Goal: Information Seeking & Learning: Learn about a topic

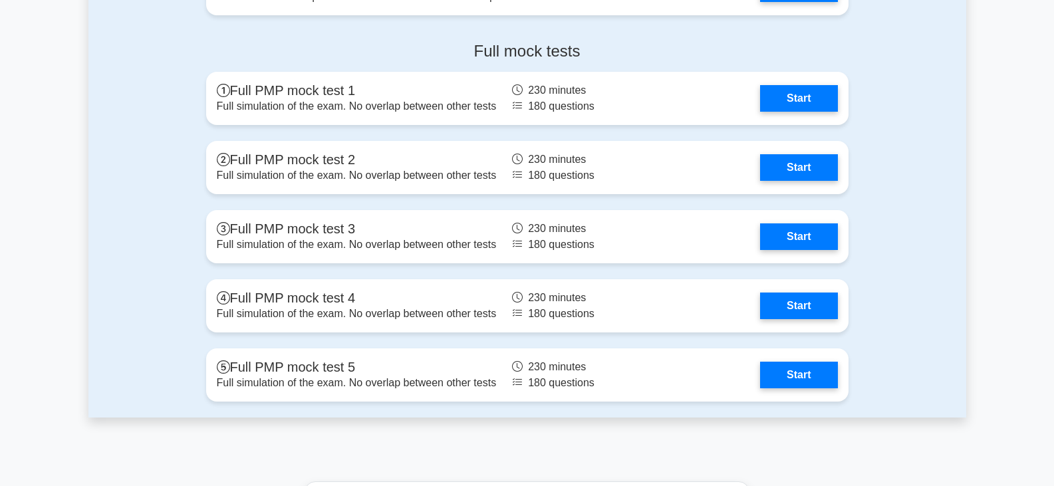
scroll to position [3723, 0]
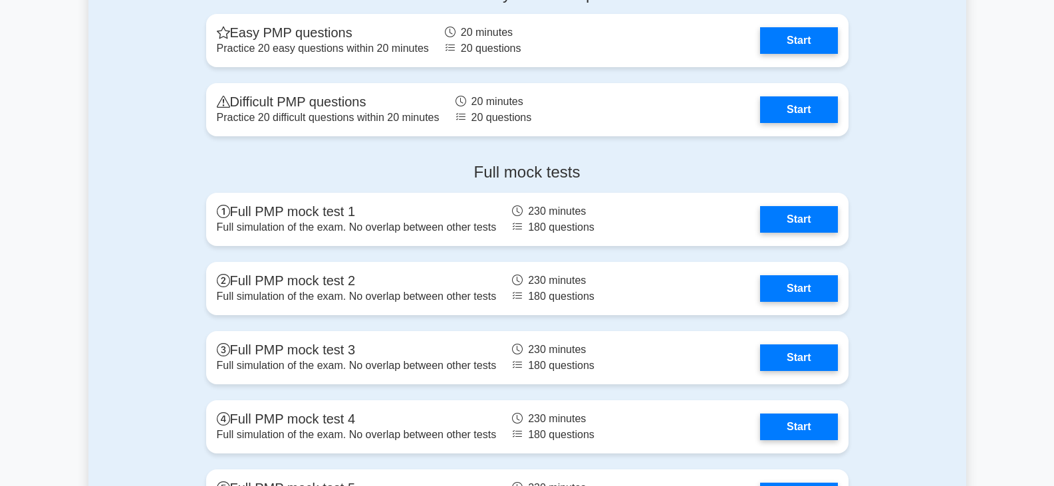
click at [451, 243] on div "Full mock tests Full PMP mock test 1 Full simulation of the exam. No overlap be…" at bounding box center [527, 345] width 658 height 386
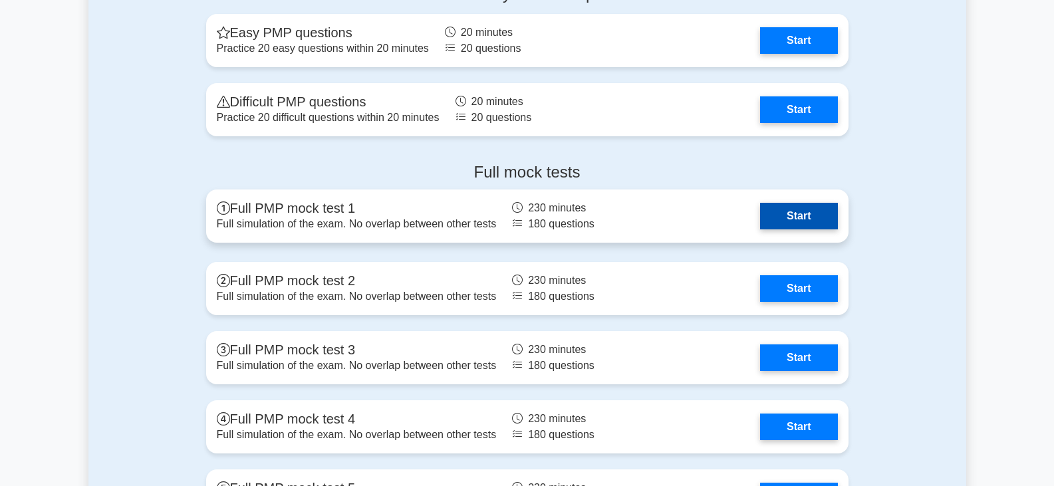
click at [779, 223] on link "Start" at bounding box center [798, 216] width 77 height 27
click at [760, 229] on link "Start" at bounding box center [798, 216] width 77 height 27
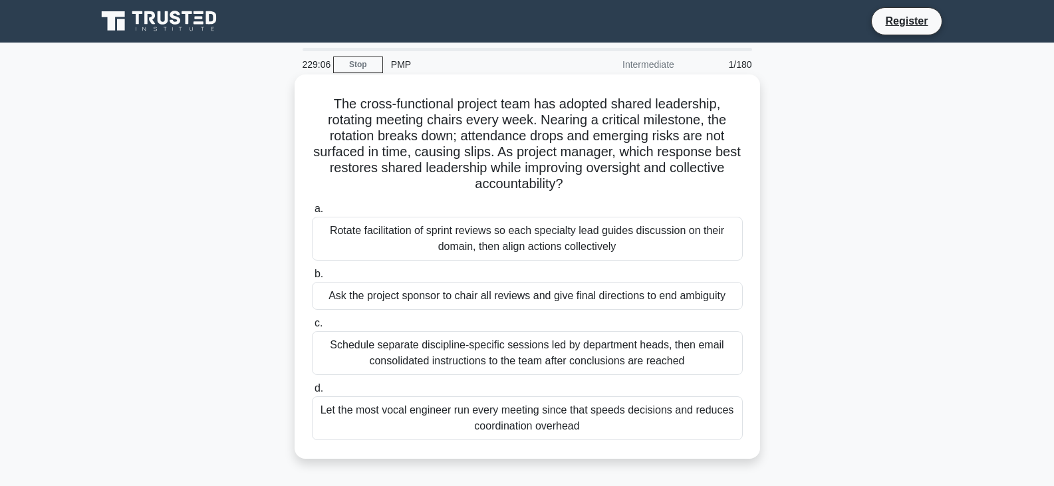
click at [463, 342] on div "Schedule separate discipline-specific sessions led by department heads, then em…" at bounding box center [527, 353] width 431 height 44
click at [312, 328] on input "c. Schedule separate discipline-specific sessions led by department heads, then…" at bounding box center [312, 323] width 0 height 9
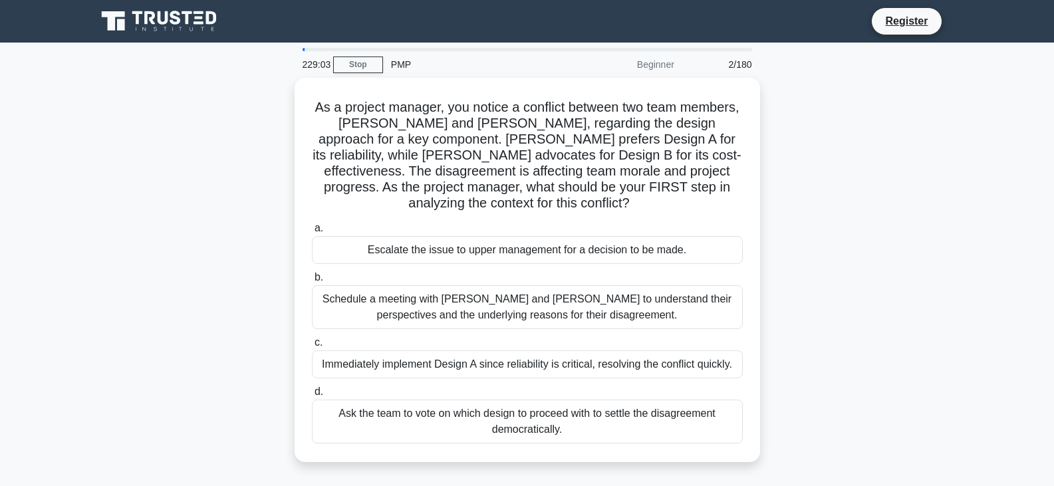
click at [660, 64] on div "Beginner" at bounding box center [624, 64] width 116 height 27
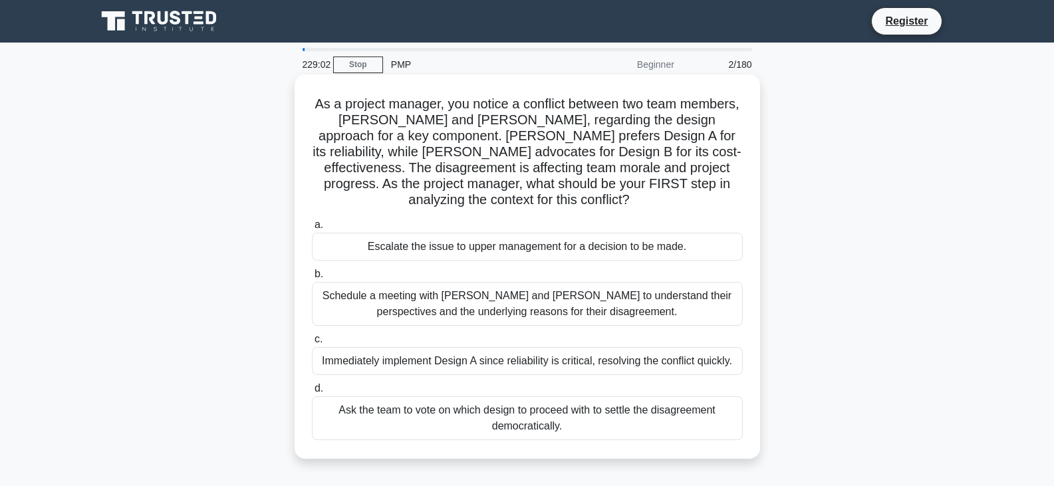
click at [487, 247] on div "Escalate the issue to upper management for a decision to be made." at bounding box center [527, 247] width 431 height 28
click at [312, 229] on input "a. Escalate the issue to upper management for a decision to be made." at bounding box center [312, 225] width 0 height 9
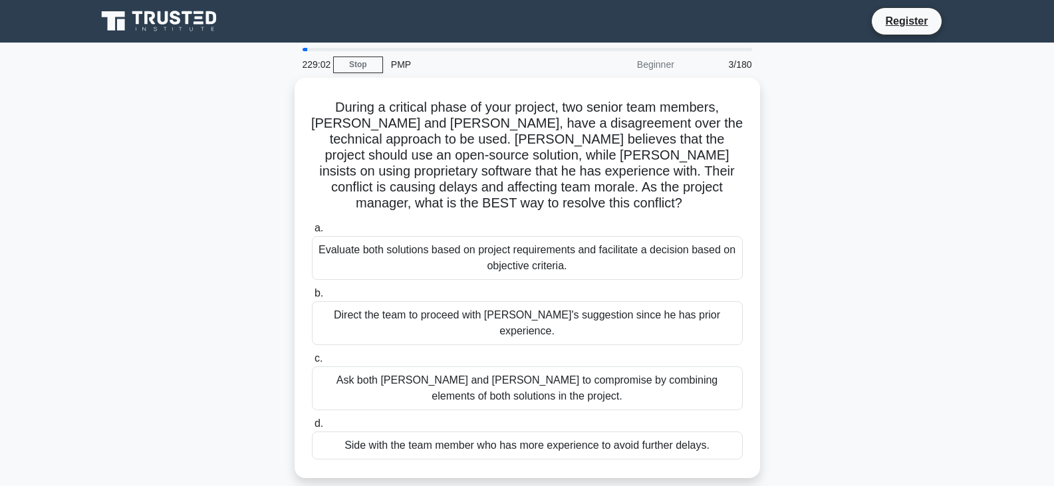
click at [487, 247] on div "Evaluate both solutions based on project requirements and facilitate a decision…" at bounding box center [527, 258] width 431 height 44
click at [312, 233] on input "a. Evaluate both solutions based on project requirements and facilitate a decis…" at bounding box center [312, 228] width 0 height 9
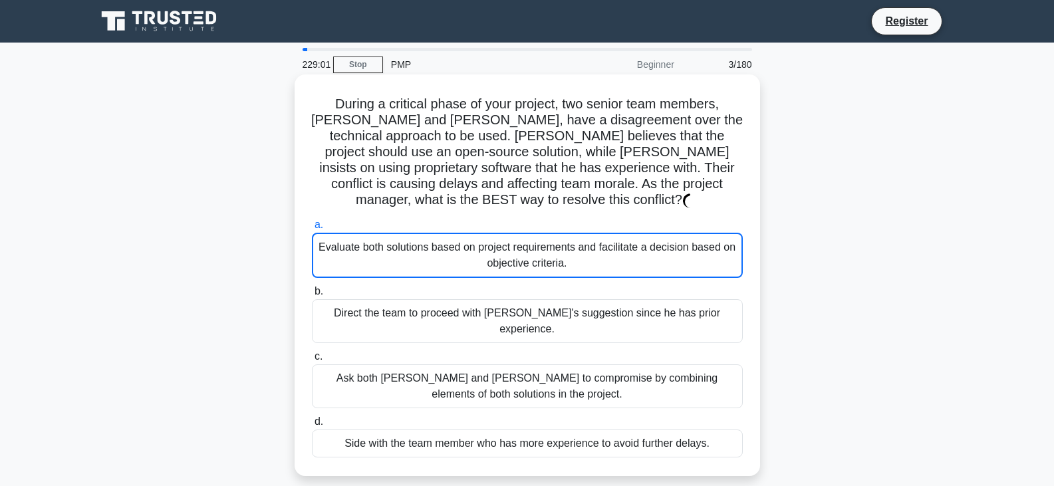
click at [487, 243] on div "Evaluate both solutions based on project requirements and facilitate a decision…" at bounding box center [527, 255] width 431 height 45
click at [312, 229] on input "a. Evaluate both solutions based on project requirements and facilitate a decis…" at bounding box center [312, 225] width 0 height 9
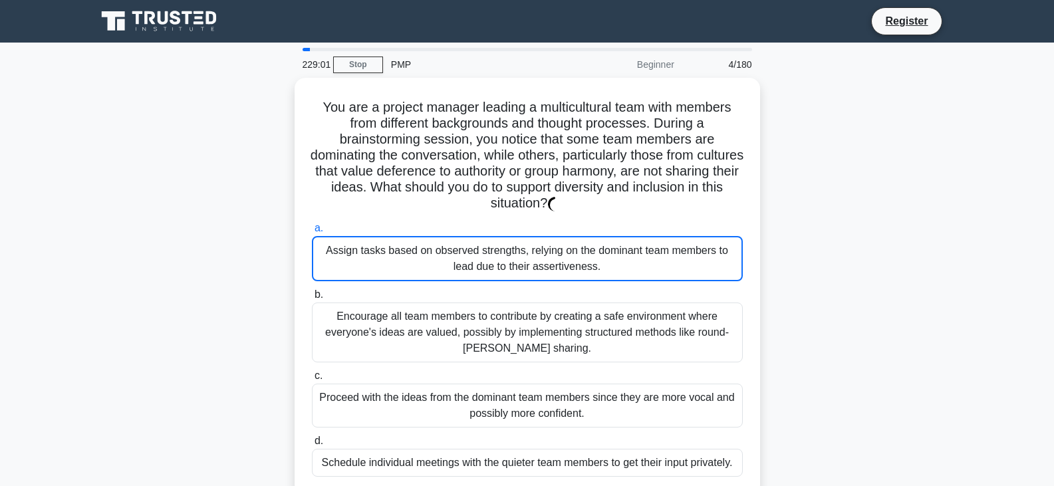
click at [488, 237] on div "Assign tasks based on observed strengths, relying on the dominant team members …" at bounding box center [527, 258] width 431 height 45
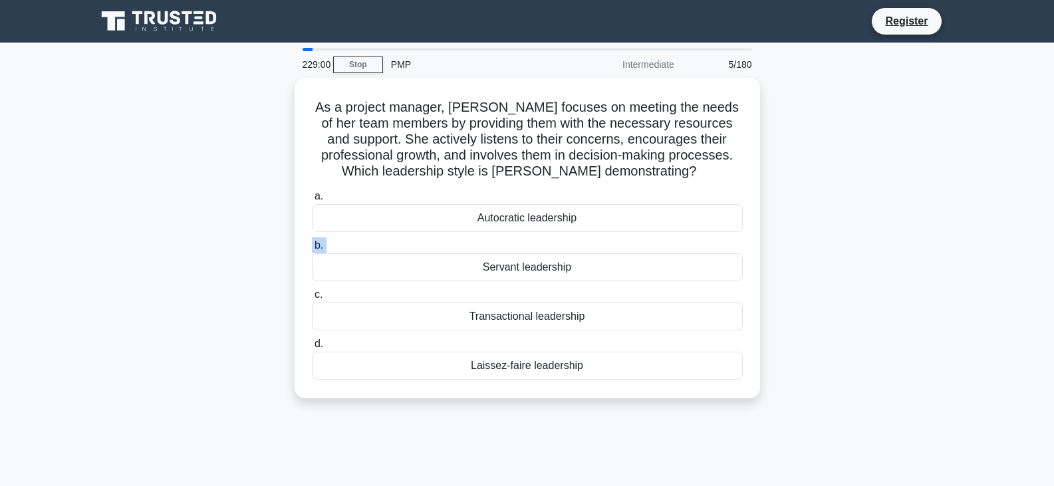
click at [488, 237] on label "b. Servant leadership" at bounding box center [527, 259] width 431 height 44
click at [312, 241] on input "b. Servant leadership" at bounding box center [312, 245] width 0 height 9
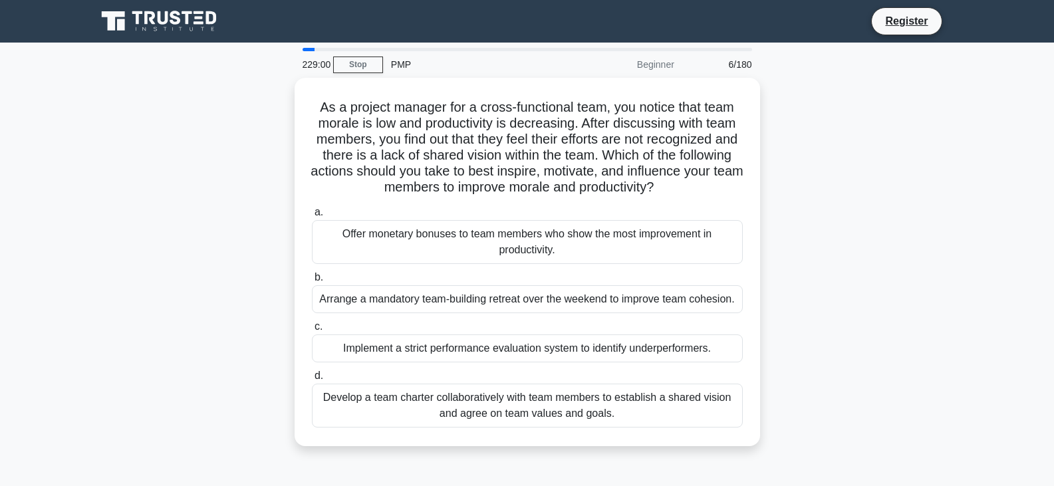
click at [488, 237] on div "Offer monetary bonuses to team members who show the most improvement in product…" at bounding box center [527, 242] width 431 height 44
click at [312, 217] on input "a. Offer monetary bonuses to team members who show the most improvement in prod…" at bounding box center [312, 212] width 0 height 9
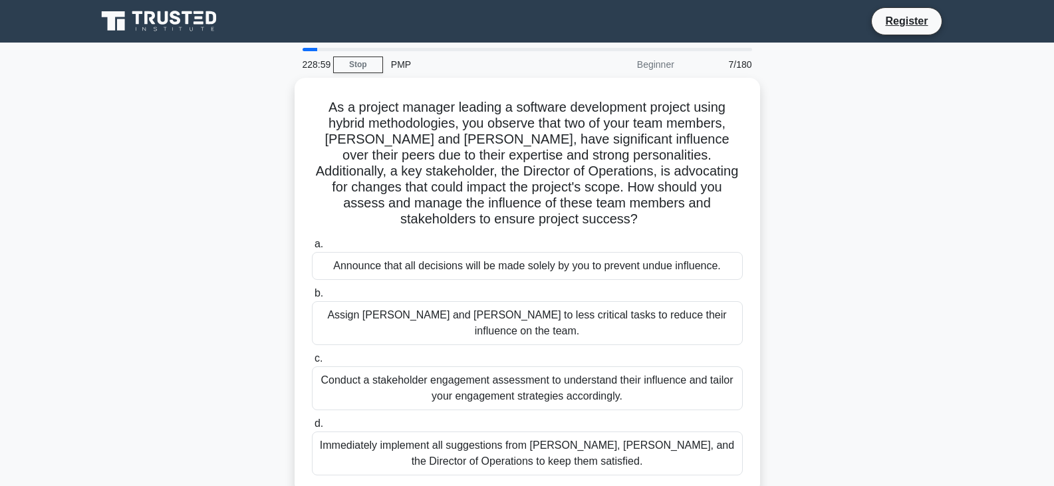
click at [487, 252] on div "Announce that all decisions will be made solely by you to prevent undue influen…" at bounding box center [527, 266] width 431 height 28
click at [312, 240] on input "a. Announce that all decisions will be made solely by you to prevent undue infl…" at bounding box center [312, 244] width 0 height 9
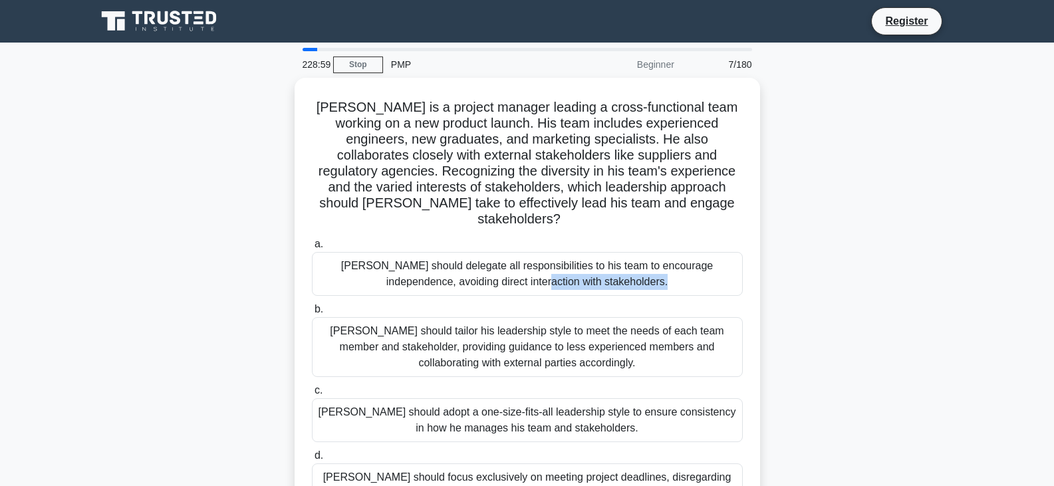
click at [487, 252] on div "John should delegate all responsibilities to his team to encourage independence…" at bounding box center [527, 274] width 431 height 44
click at [312, 240] on input "a. John should delegate all responsibilities to his team to encourage independe…" at bounding box center [312, 244] width 0 height 9
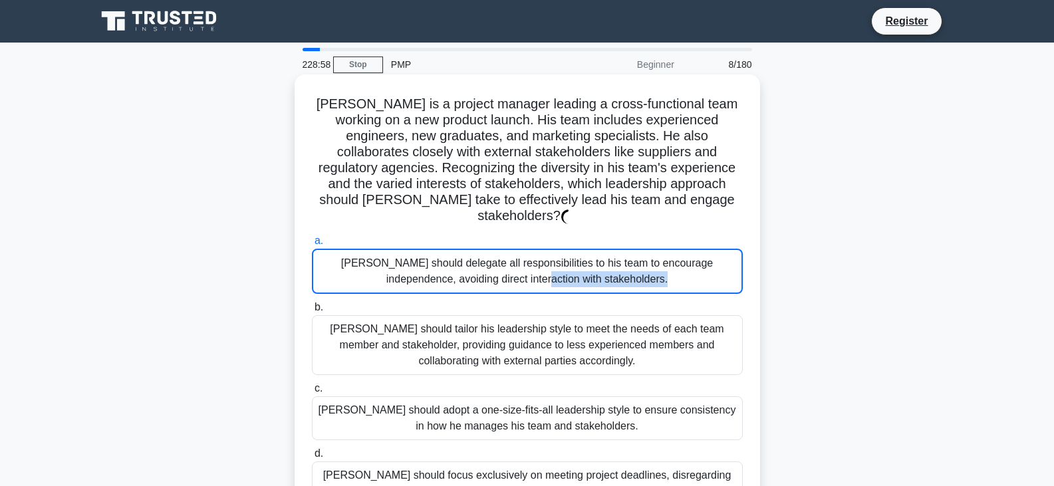
click at [486, 249] on div "John should delegate all responsibilities to his team to encourage independence…" at bounding box center [527, 271] width 431 height 45
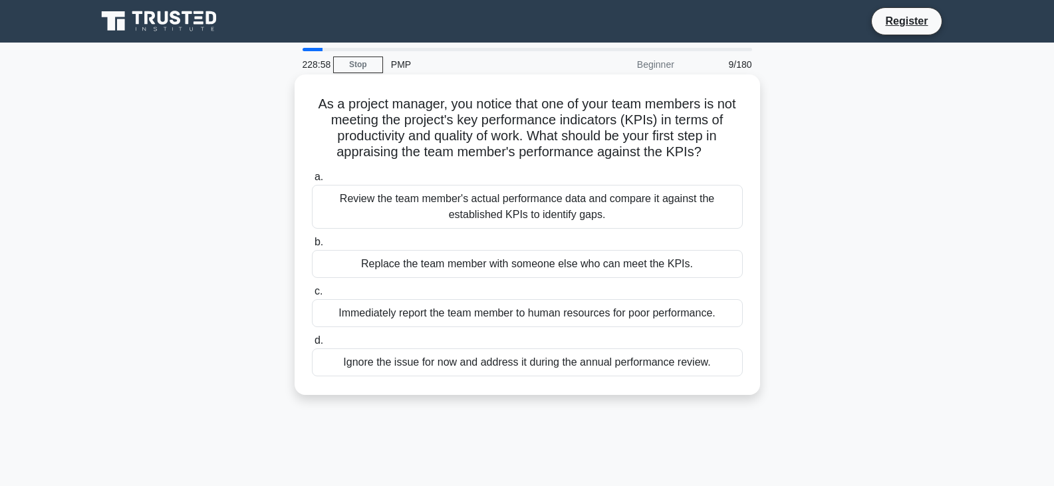
click at [485, 241] on label "b. Replace the team member with someone else who can meet the KPIs." at bounding box center [527, 256] width 431 height 44
click at [312, 241] on input "b. Replace the team member with someone else who can meet the KPIs." at bounding box center [312, 242] width 0 height 9
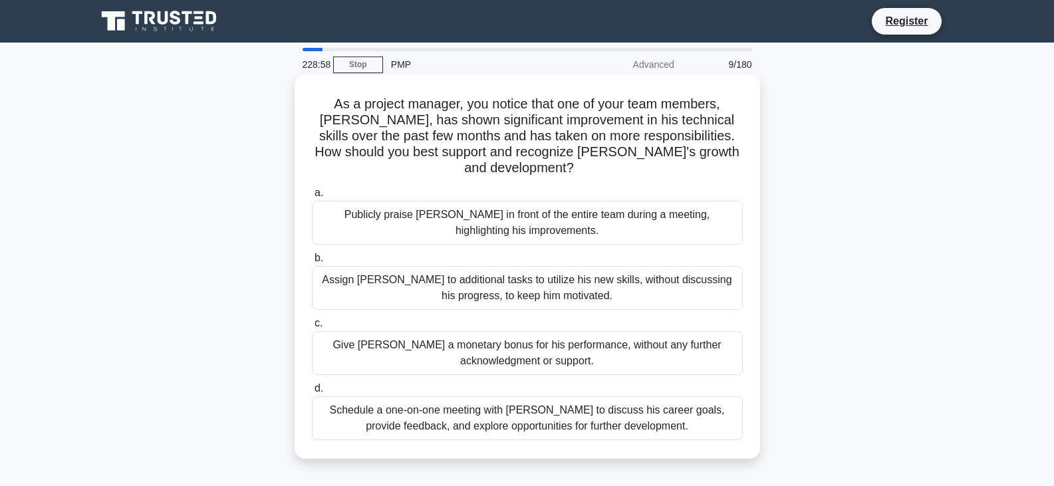
click at [488, 250] on label "b. Assign Alex to additional tasks to utilize his new skills, without discussin…" at bounding box center [527, 280] width 431 height 60
click at [312, 254] on input "b. Assign Alex to additional tasks to utilize his new skills, without discussin…" at bounding box center [312, 258] width 0 height 9
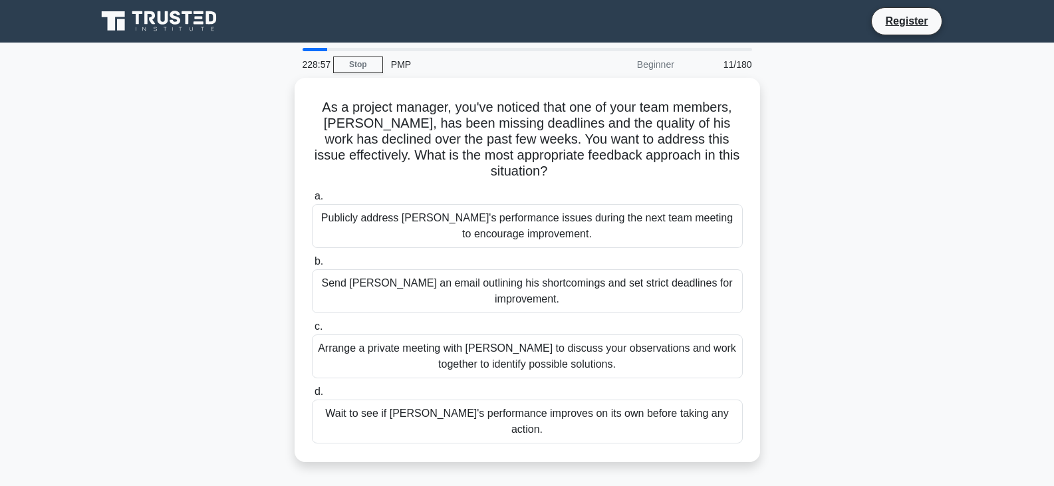
click at [487, 235] on div "Publicly address Alex's performance issues during the next team meeting to enco…" at bounding box center [527, 226] width 431 height 44
click at [312, 201] on input "a. Publicly address Alex's performance issues during the next team meeting to e…" at bounding box center [312, 196] width 0 height 9
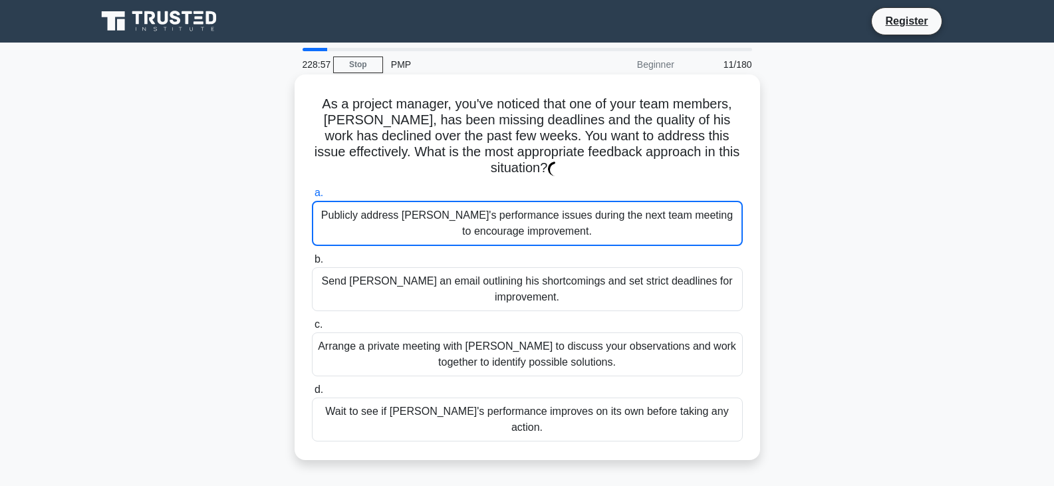
click at [487, 235] on div "Publicly address Alex's performance issues during the next team meeting to enco…" at bounding box center [527, 223] width 431 height 45
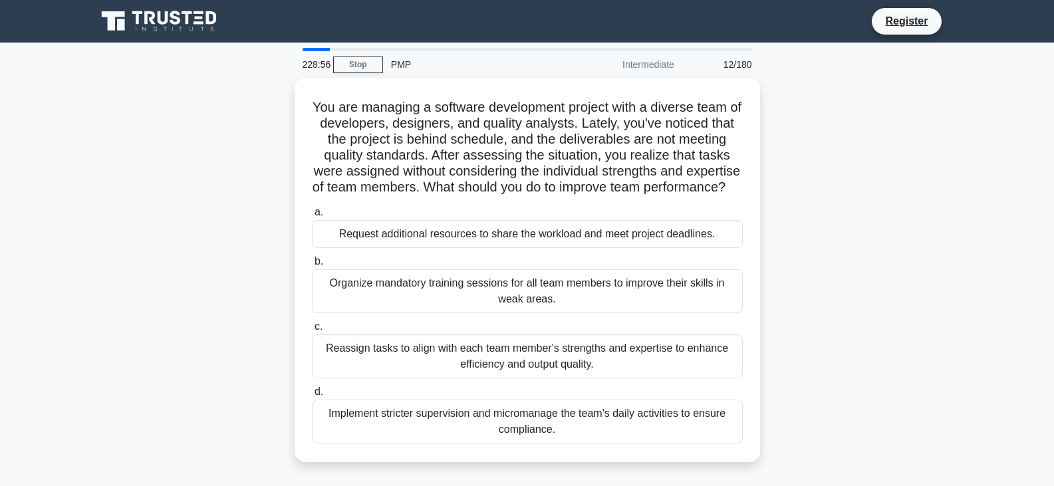
click at [487, 235] on div "Request additional resources to share the workload and meet project deadlines." at bounding box center [527, 234] width 431 height 28
click at [312, 217] on input "a. Request additional resources to share the workload and meet project deadline…" at bounding box center [312, 212] width 0 height 9
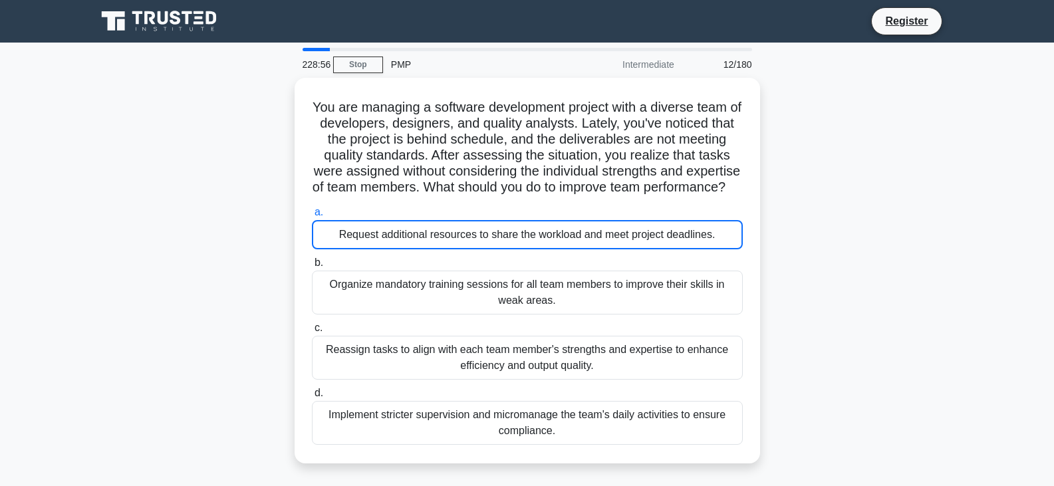
click at [487, 235] on div "Request additional resources to share the workload and meet project deadlines." at bounding box center [527, 234] width 431 height 29
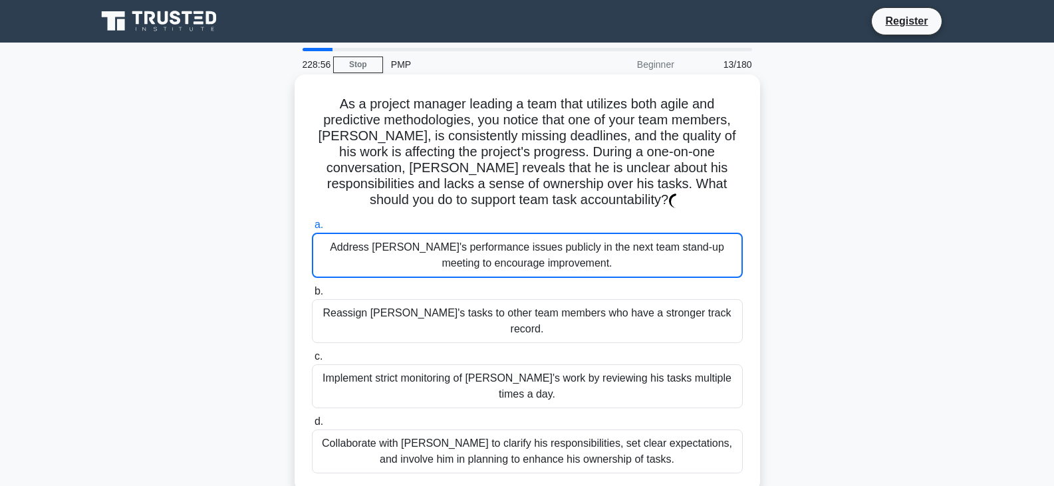
click at [485, 235] on div "Address Alex's performance issues publicly in the next team stand-up meeting to…" at bounding box center [527, 255] width 431 height 45
click at [312, 229] on input "a. Address Alex's performance issues publicly in the next team stand-up meeting…" at bounding box center [312, 225] width 0 height 9
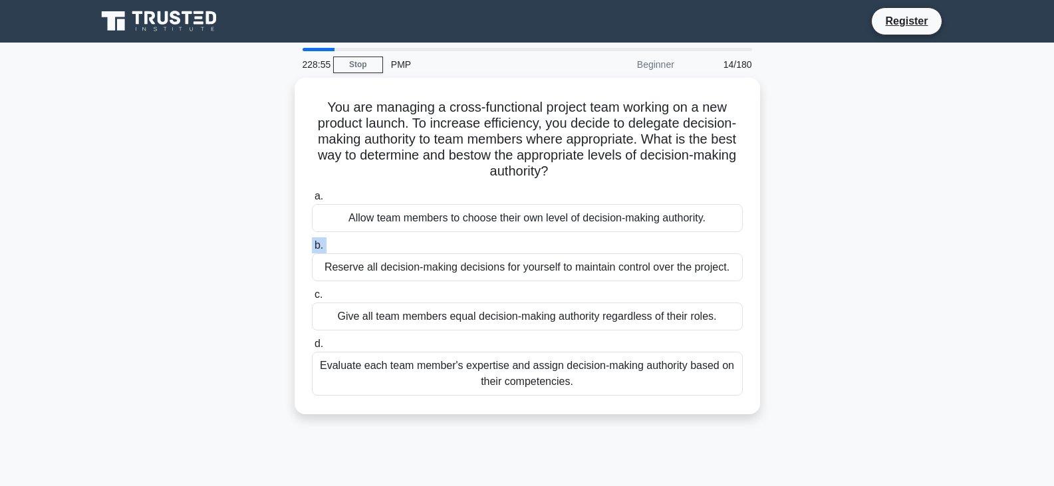
click at [485, 235] on div "a. Allow team members to choose their own level of decision-making authority. b…" at bounding box center [527, 291] width 447 height 213
click at [485, 237] on label "b. Reserve all decision-making decisions for yourself to maintain control over …" at bounding box center [527, 259] width 431 height 44
click at [312, 241] on input "b. Reserve all decision-making decisions for yourself to maintain control over …" at bounding box center [312, 245] width 0 height 9
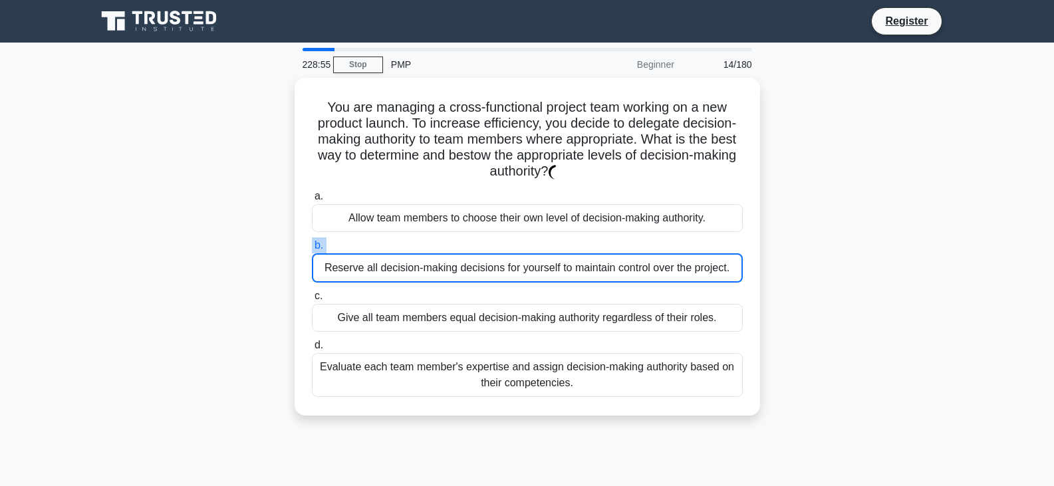
click at [485, 237] on label "b. Reserve all decision-making decisions for yourself to maintain control over …" at bounding box center [527, 259] width 431 height 45
click at [312, 241] on input "b. Reserve all decision-making decisions for yourself to maintain control over …" at bounding box center [312, 245] width 0 height 9
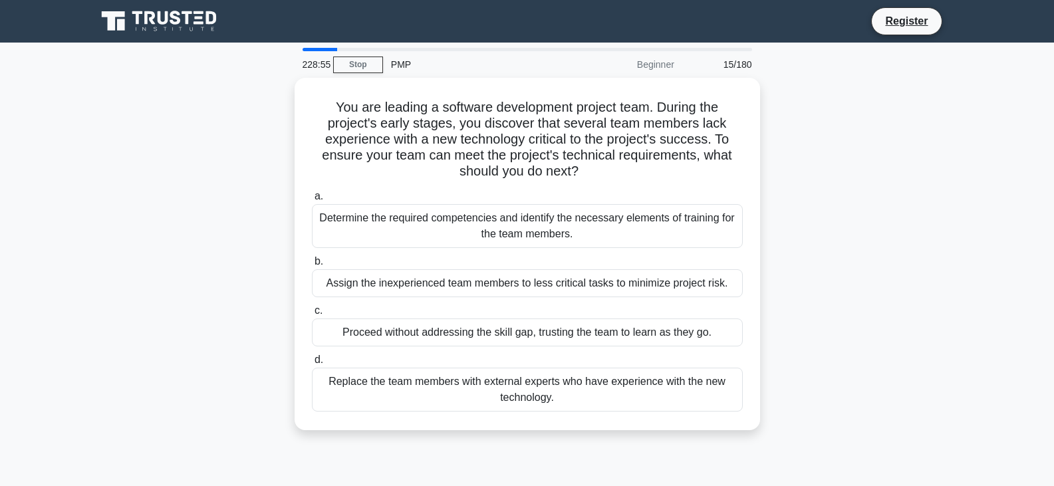
click at [485, 235] on div "Determine the required competencies and identify the necessary elements of trai…" at bounding box center [527, 226] width 431 height 44
click at [312, 201] on input "a. Determine the required competencies and identify the necessary elements of t…" at bounding box center [312, 196] width 0 height 9
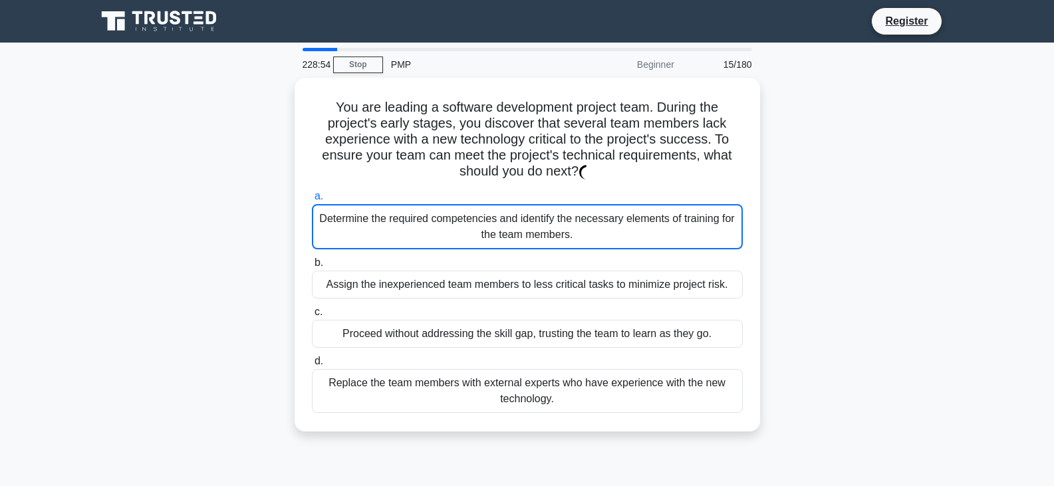
click at [485, 235] on div "Determine the required competencies and identify the necessary elements of trai…" at bounding box center [527, 226] width 431 height 45
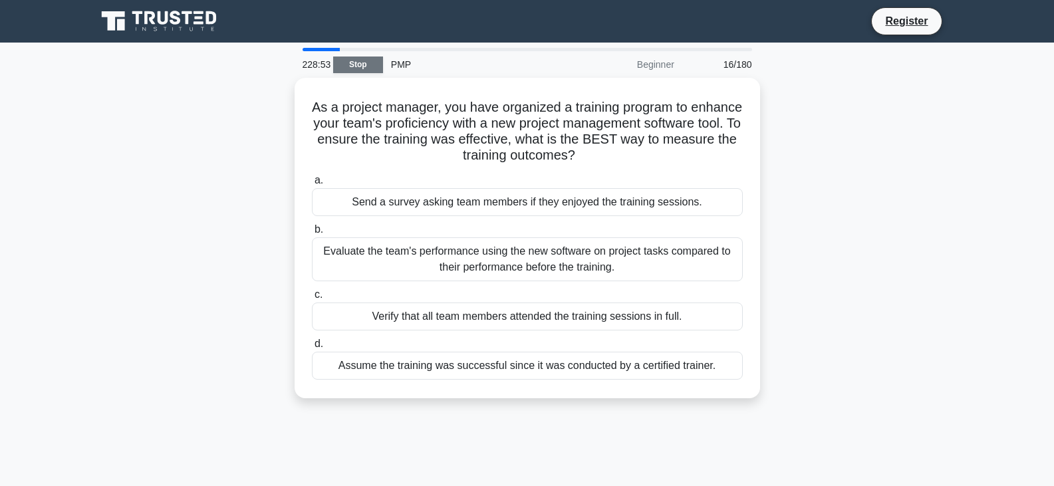
click at [369, 67] on link "Stop" at bounding box center [358, 65] width 50 height 17
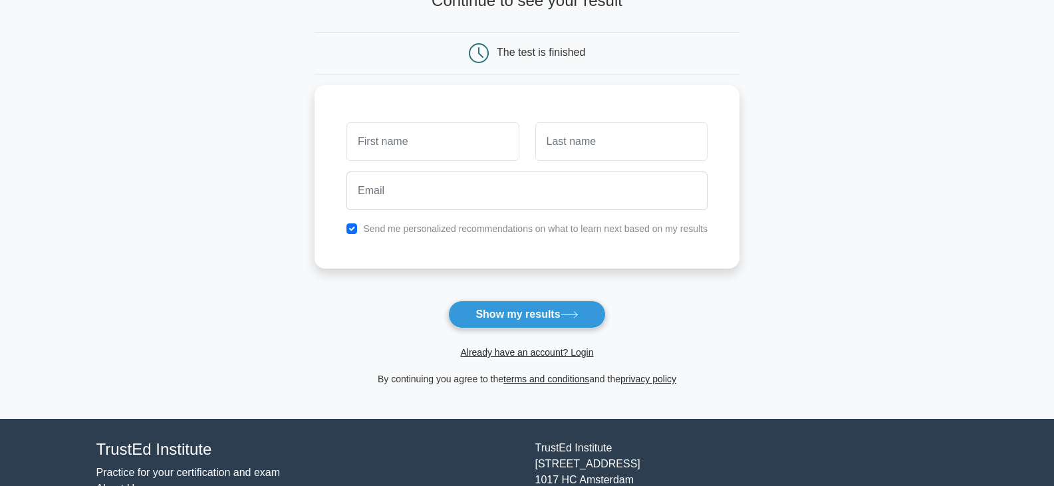
scroll to position [183, 0]
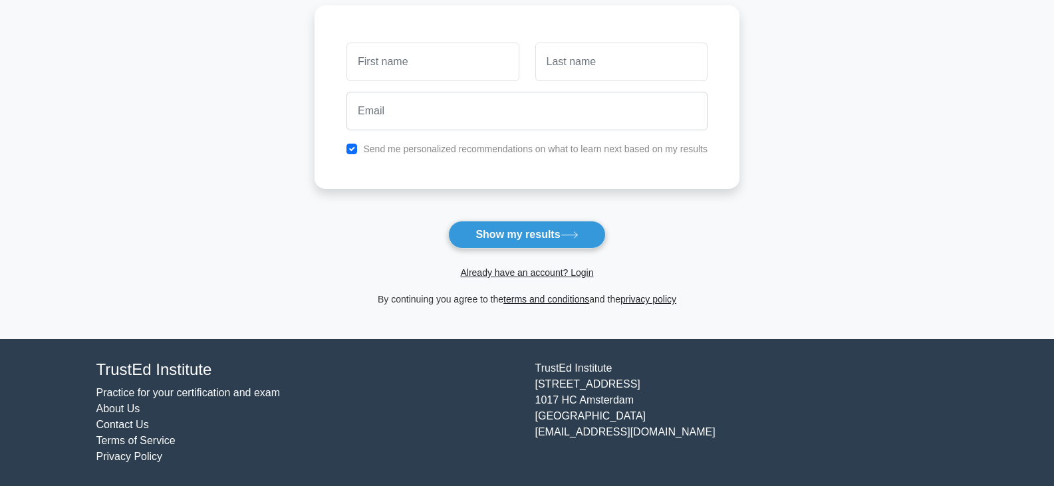
click at [504, 249] on div "Already have an account? Login" at bounding box center [526, 265] width 425 height 32
click at [511, 233] on button "Show my results" at bounding box center [526, 235] width 157 height 28
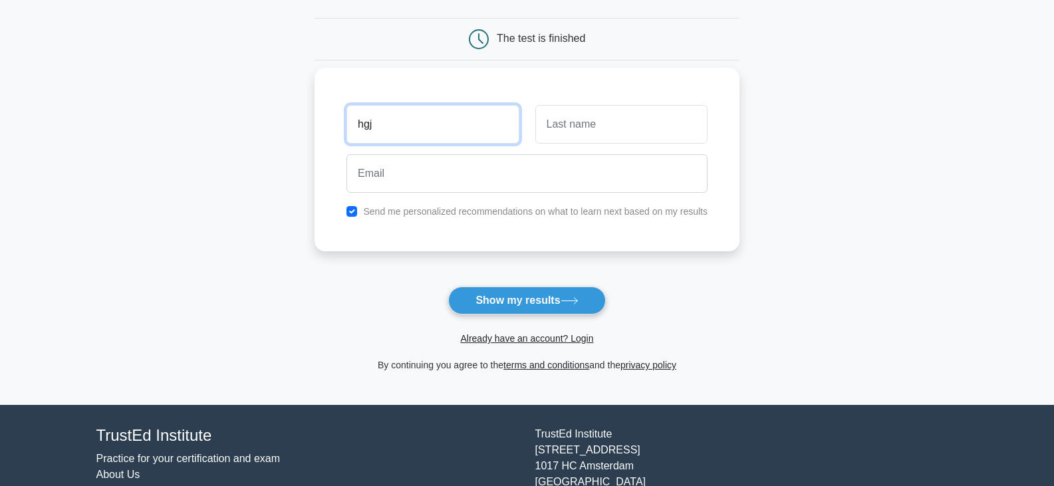
type input "hgj"
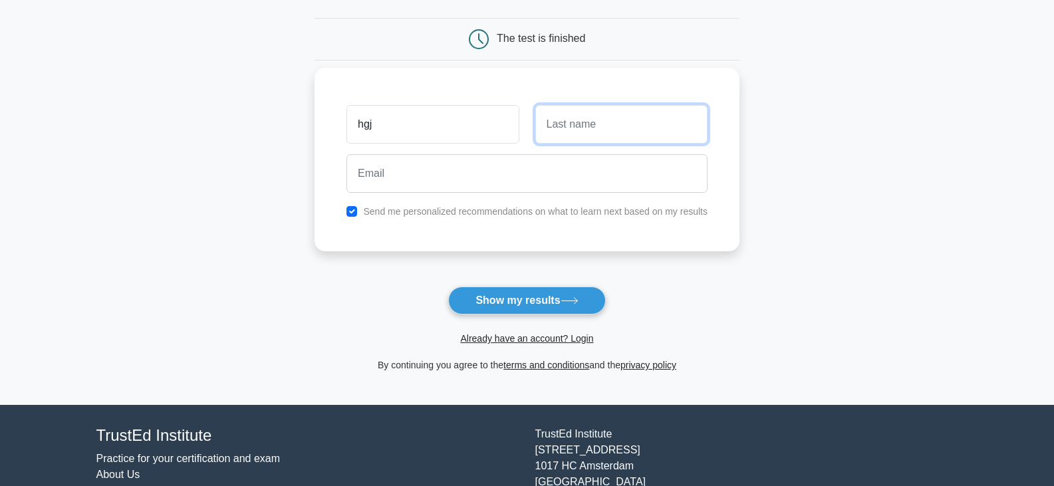
click at [584, 138] on input "text" at bounding box center [621, 124] width 172 height 39
type input "kfhgk"
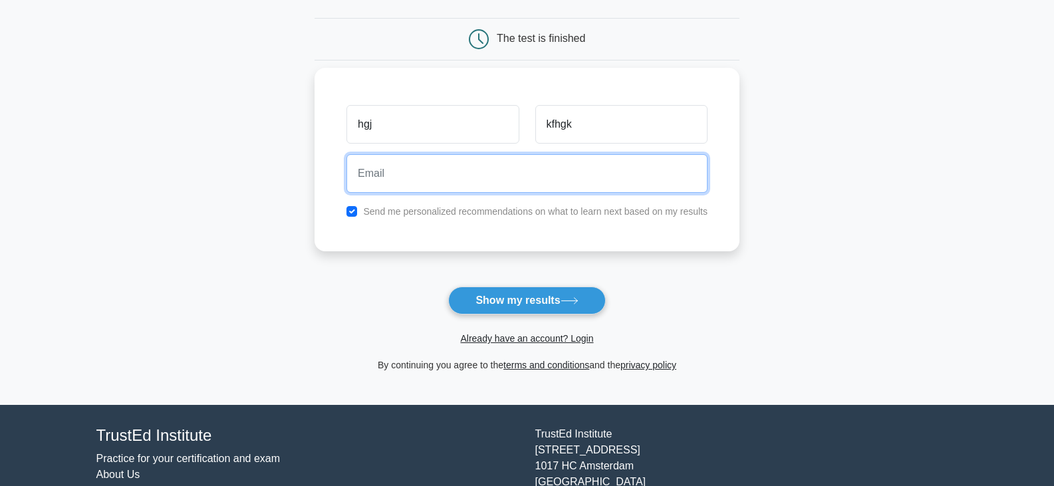
click at [556, 183] on input "email" at bounding box center [526, 173] width 361 height 39
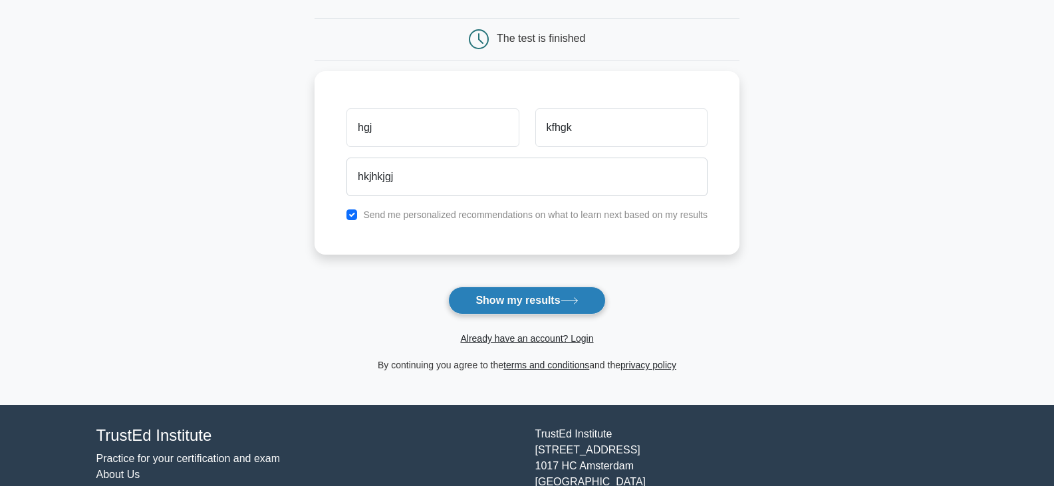
click at [531, 293] on button "Show my results" at bounding box center [526, 301] width 157 height 28
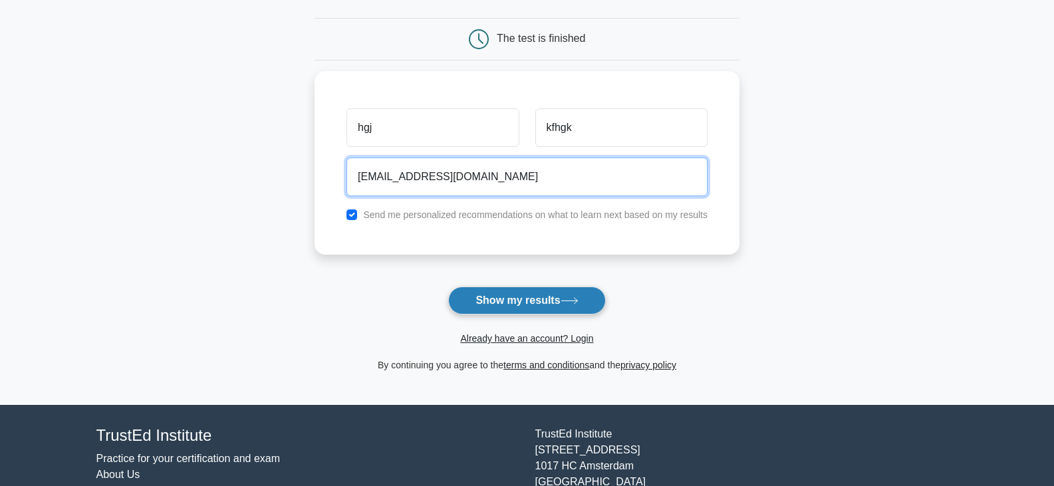
type input "hkjhkjgj@gmail.com"
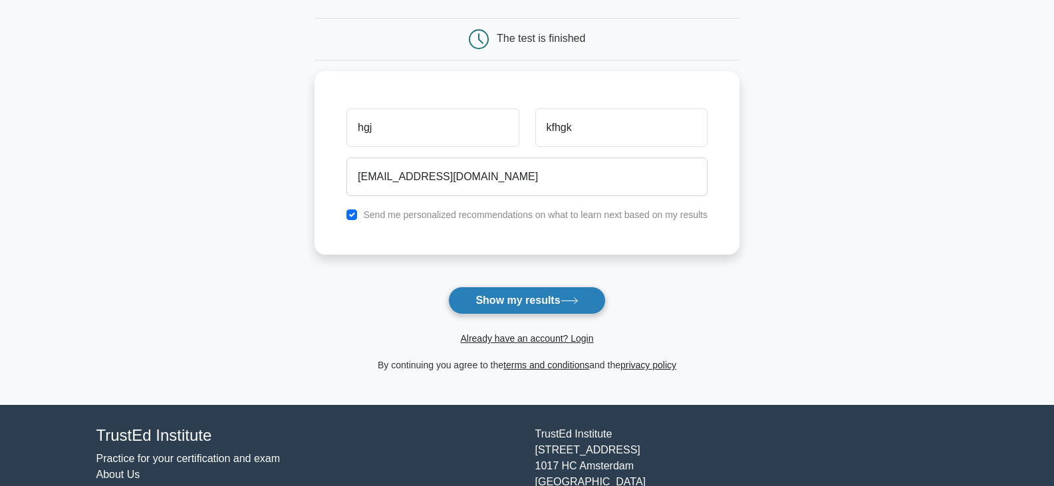
click at [550, 306] on button "Show my results" at bounding box center [526, 301] width 157 height 28
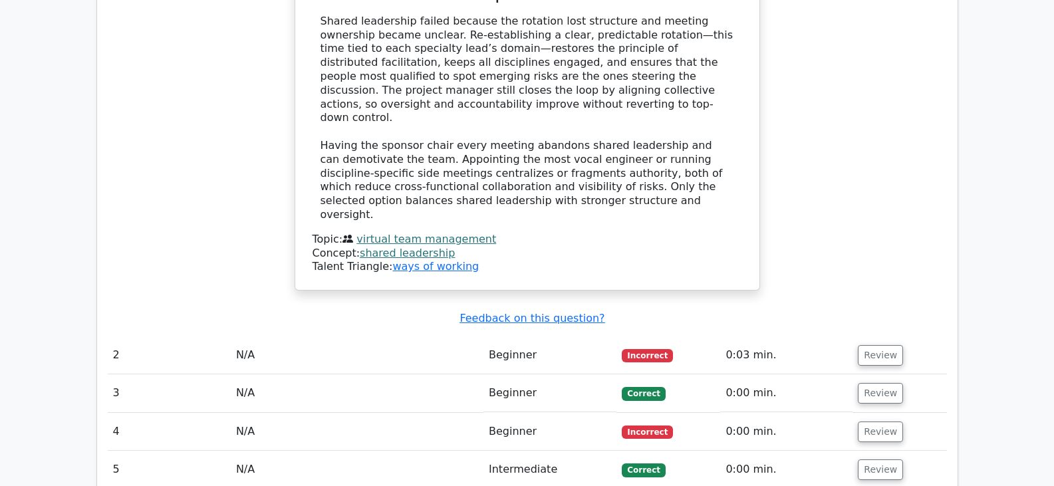
scroll to position [1529, 0]
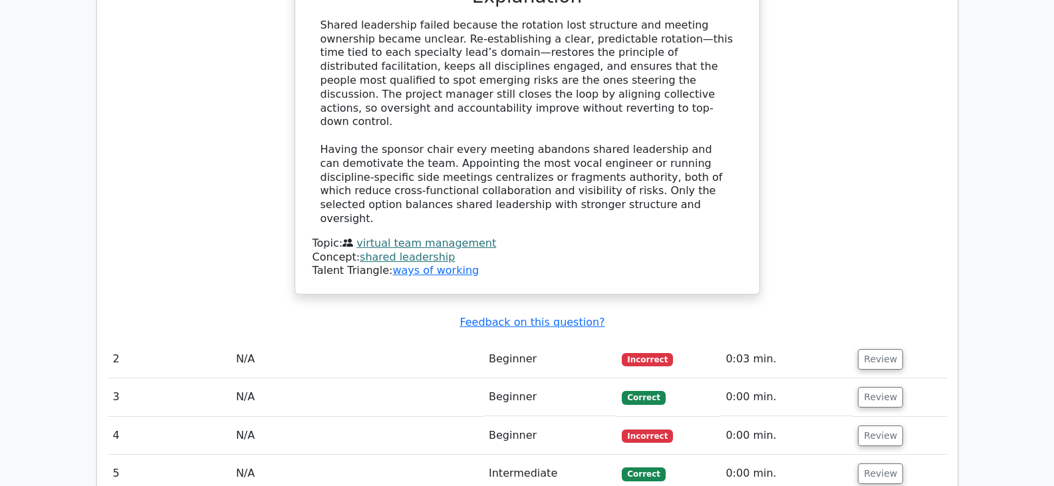
click at [743, 340] on td "0:03 min." at bounding box center [786, 359] width 132 height 38
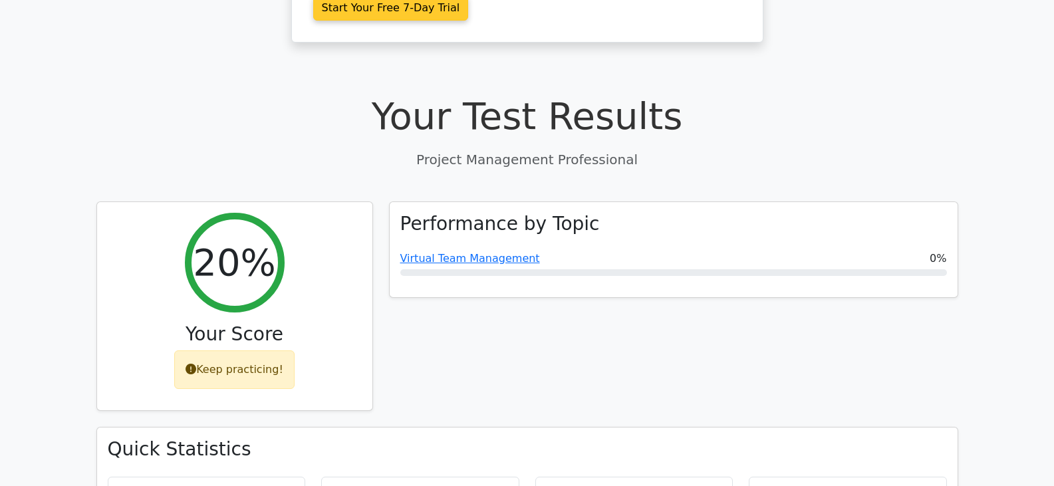
scroll to position [199, 0]
